Goal: Find specific page/section: Find specific page/section

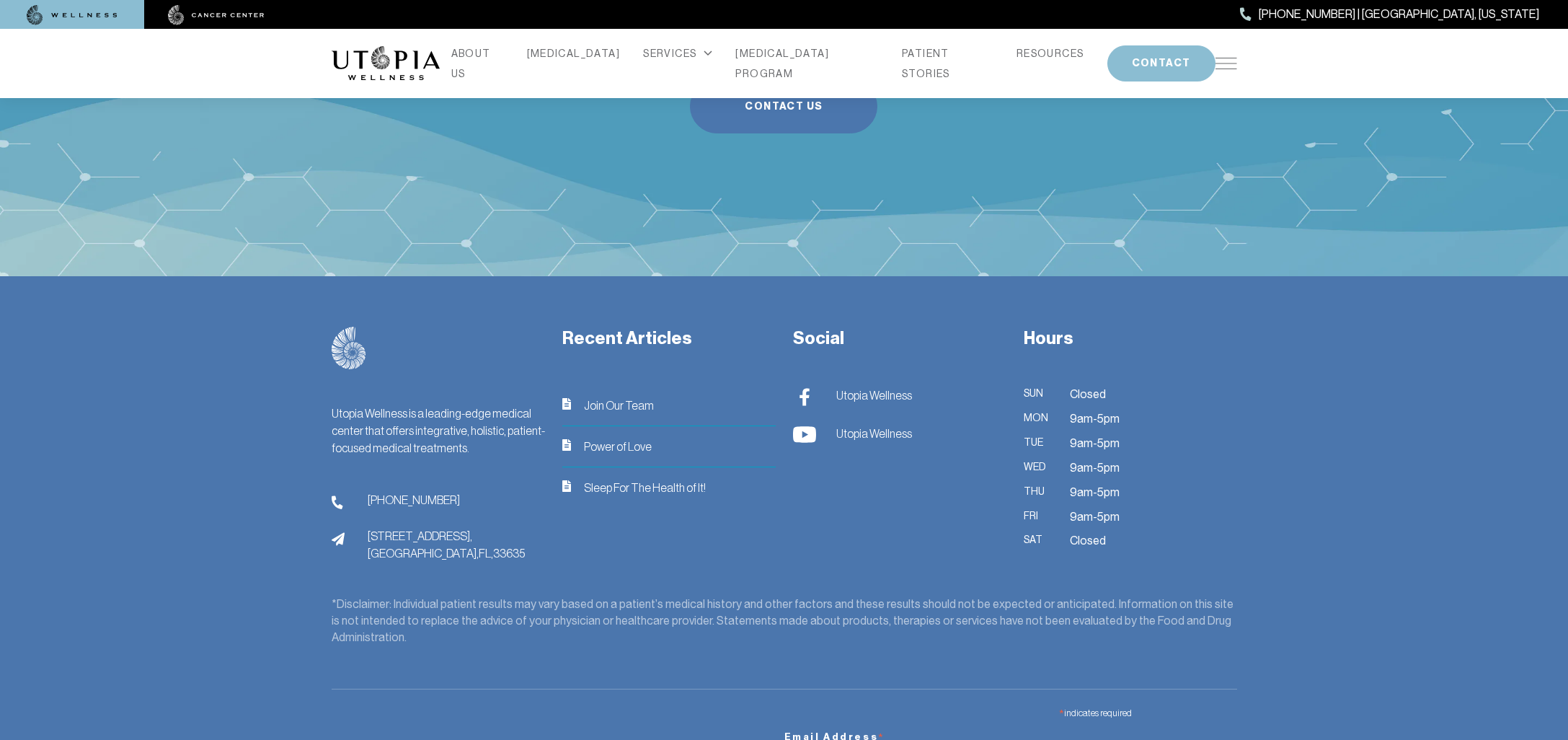
scroll to position [5876, 0]
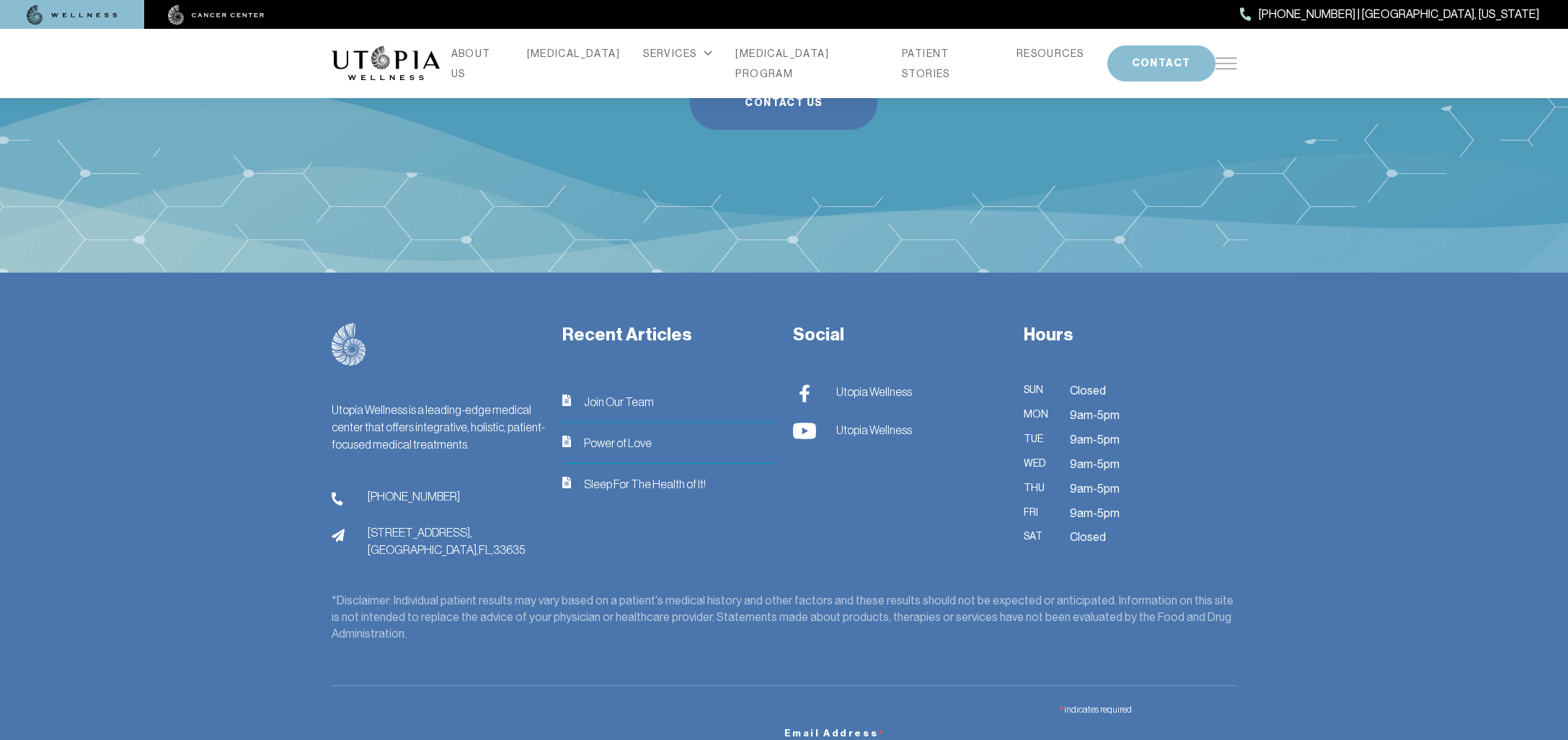
click at [639, 393] on span "Join Our Team" at bounding box center [619, 401] width 70 height 18
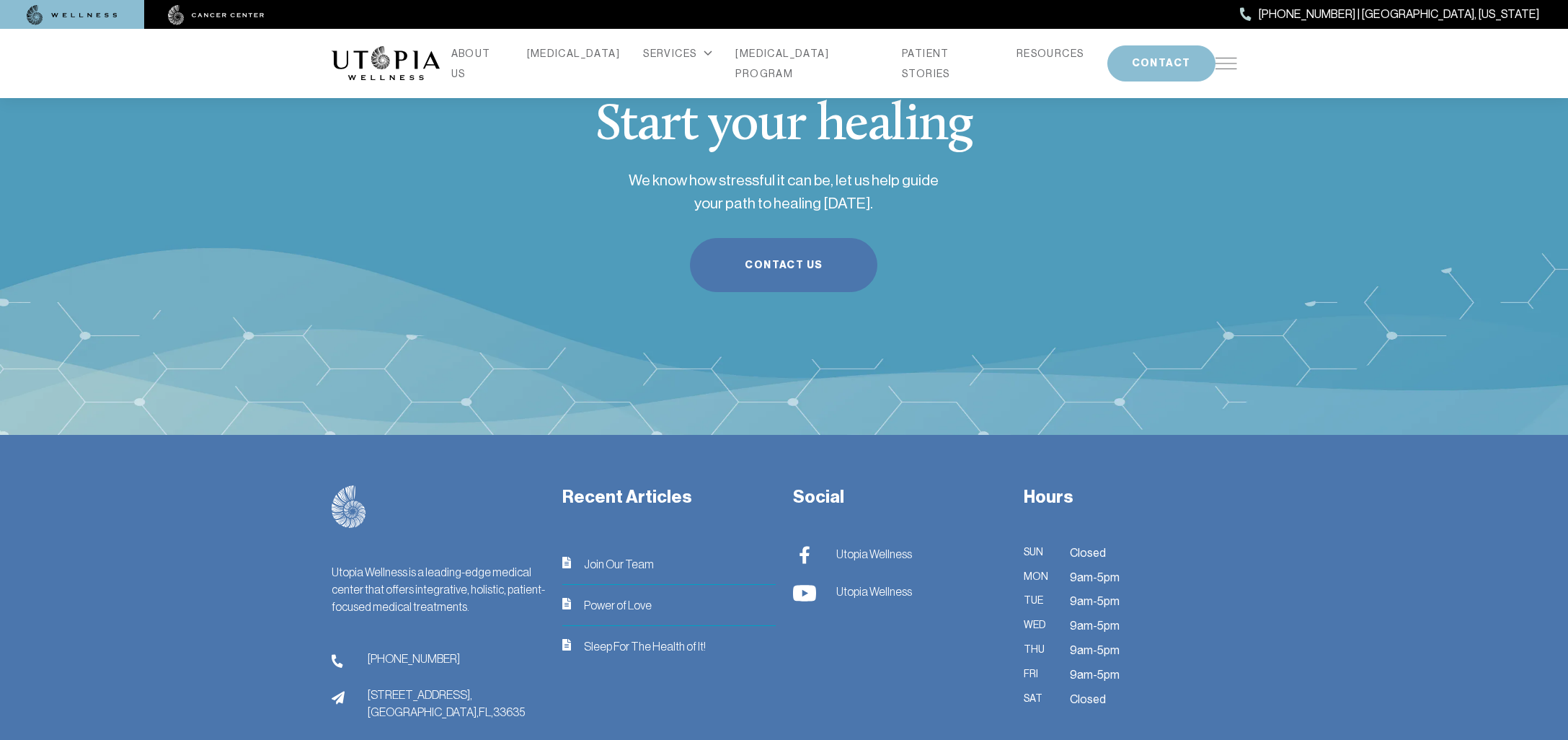
scroll to position [1964, 0]
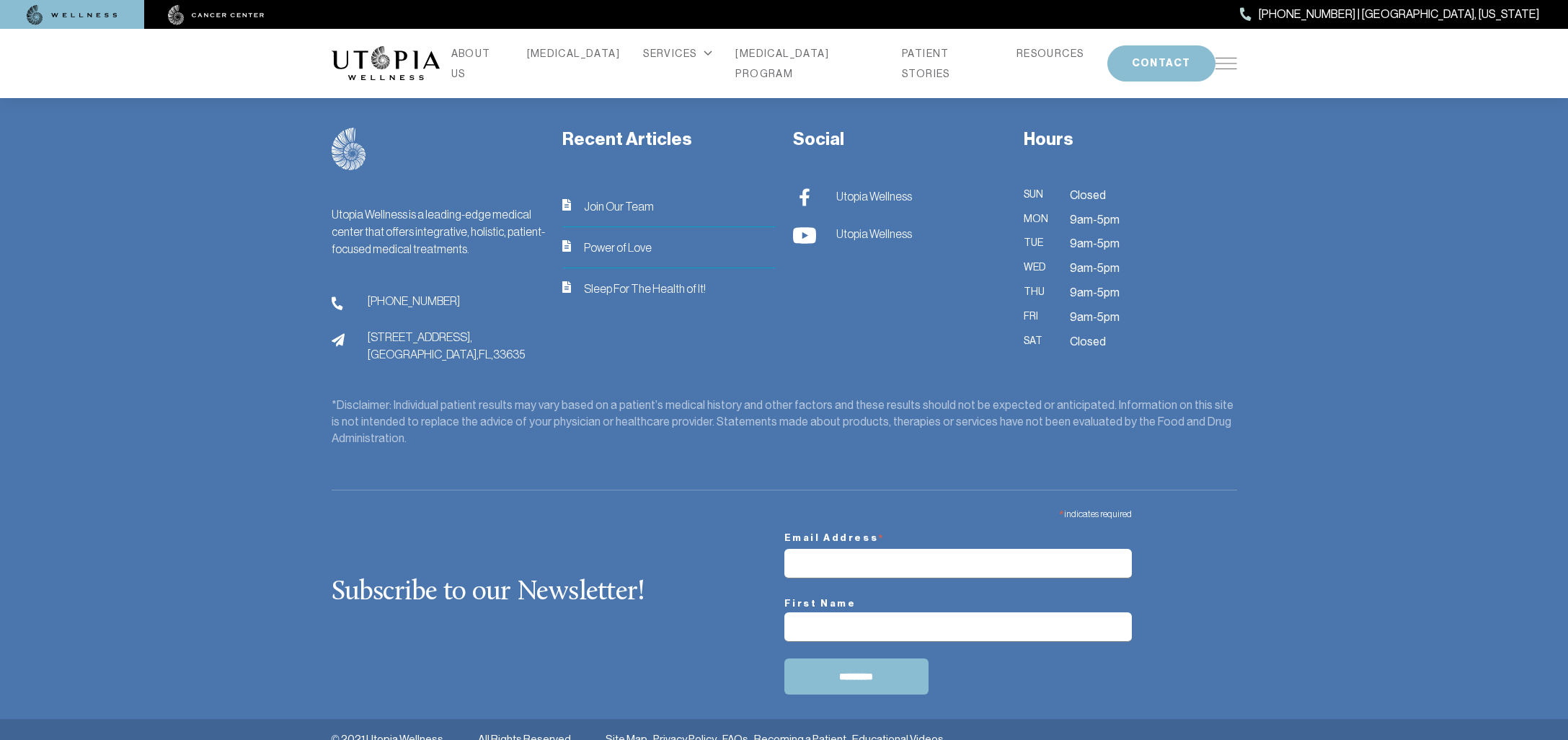
click at [630, 203] on span "Join Our Team" at bounding box center [619, 206] width 70 height 18
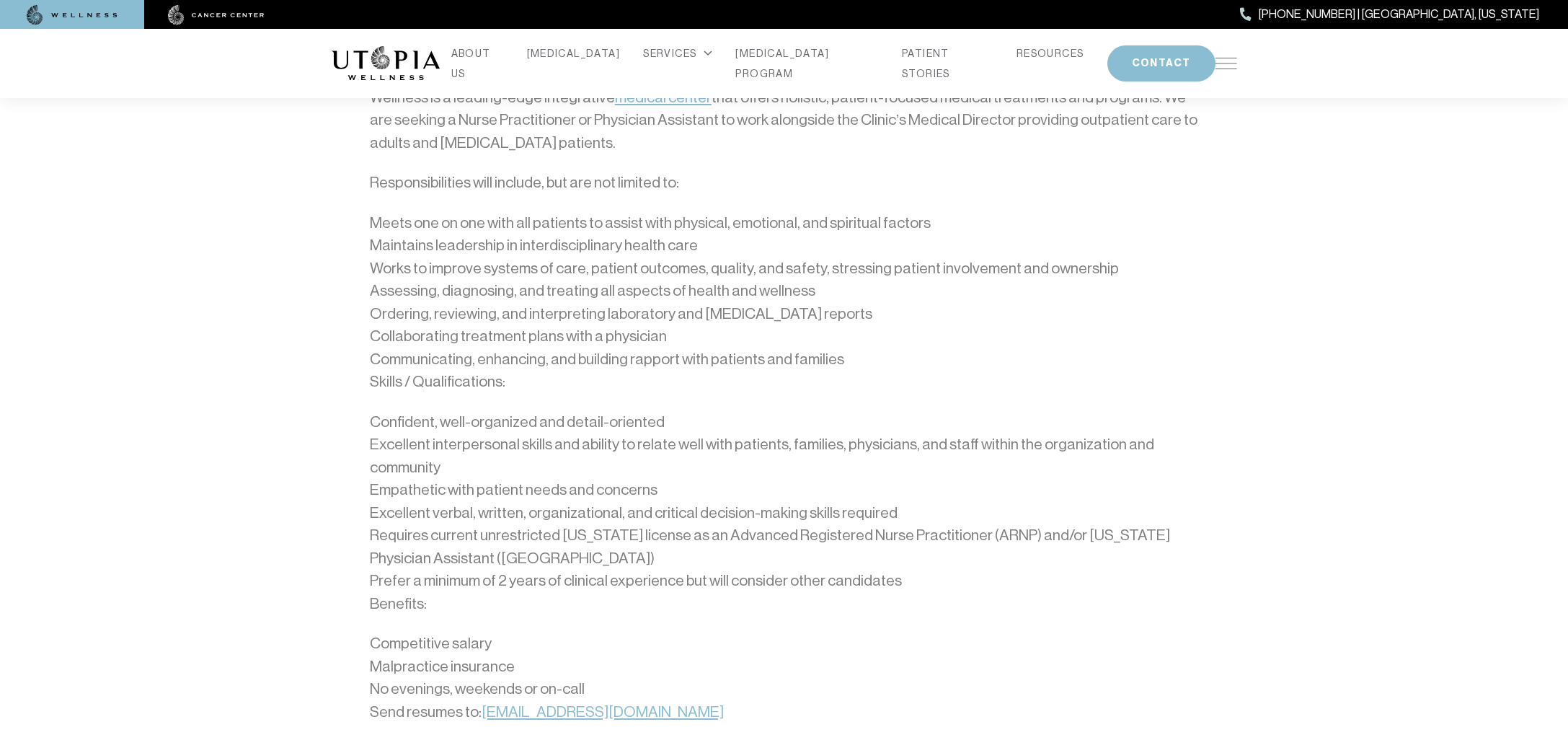
scroll to position [739, 0]
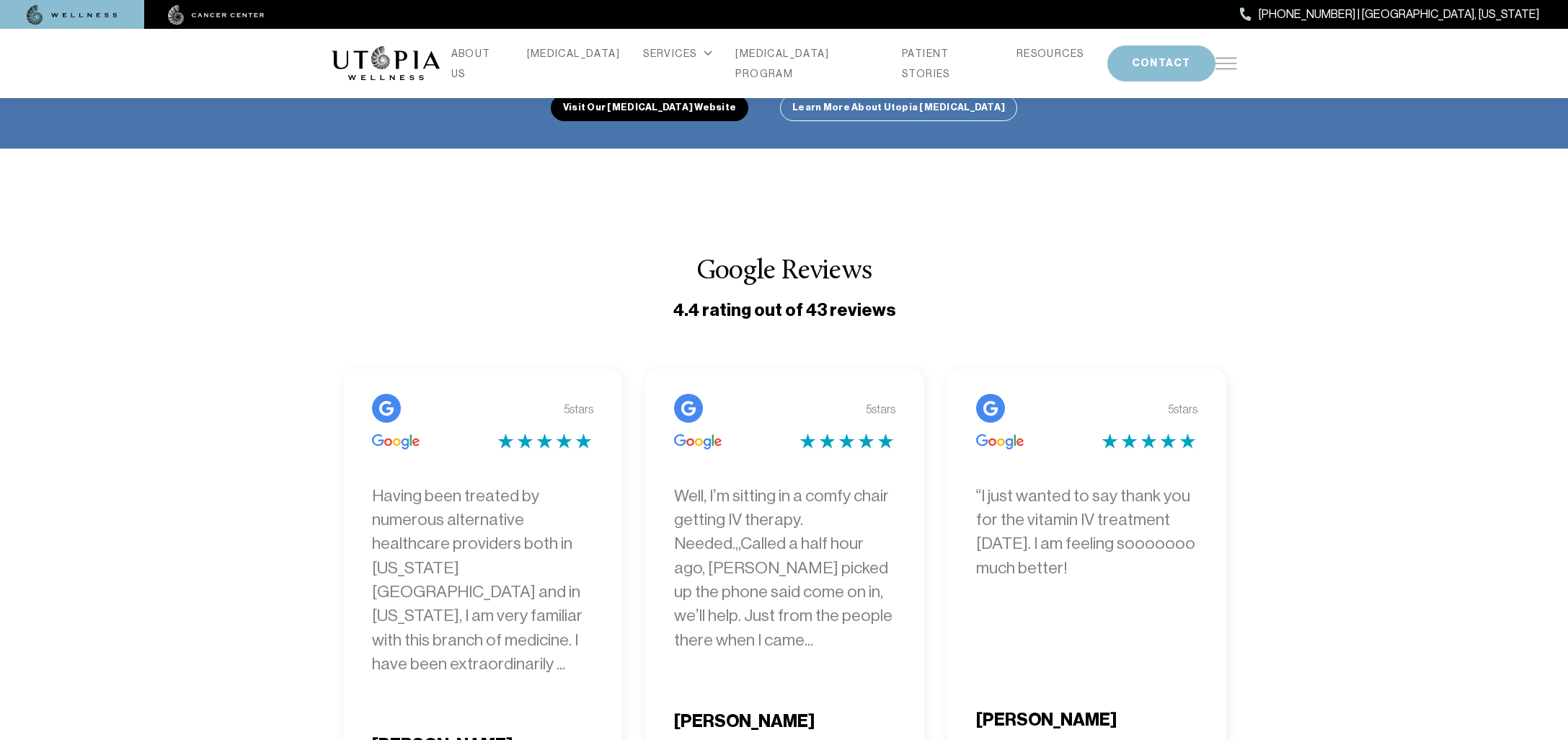
scroll to position [5588, 0]
